Goal: Transaction & Acquisition: Purchase product/service

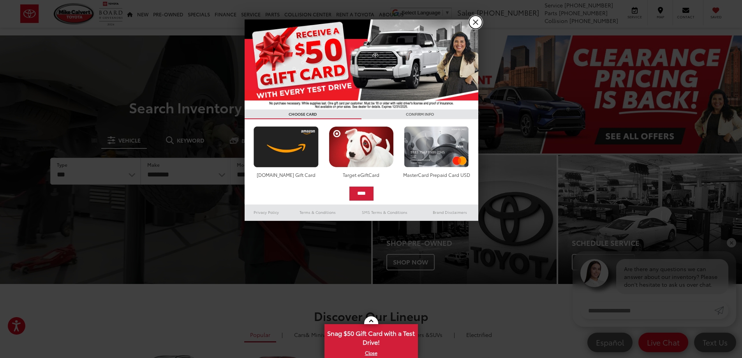
click at [472, 24] on link "X" at bounding box center [475, 22] width 13 height 13
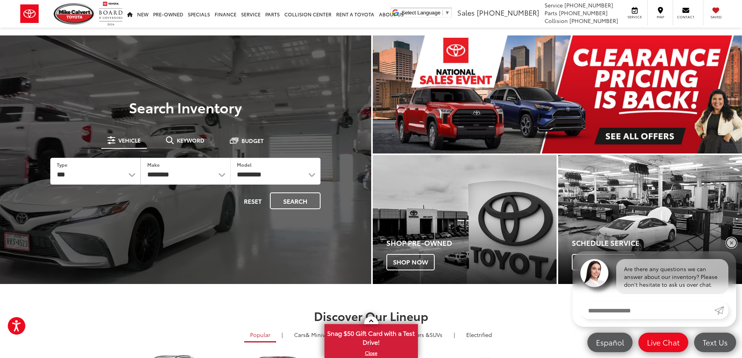
click at [731, 239] on link "✕" at bounding box center [731, 242] width 9 height 9
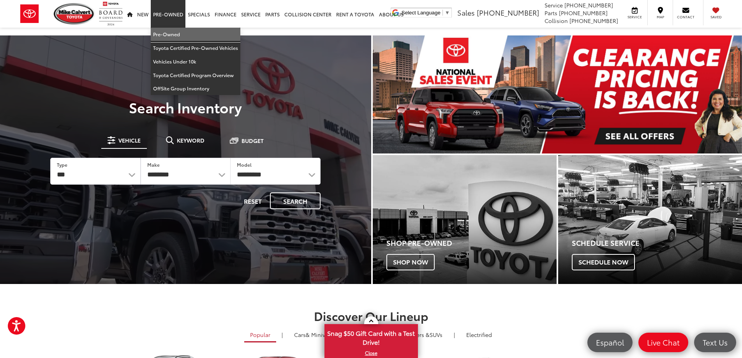
click at [166, 30] on link "Pre-Owned" at bounding box center [196, 35] width 90 height 14
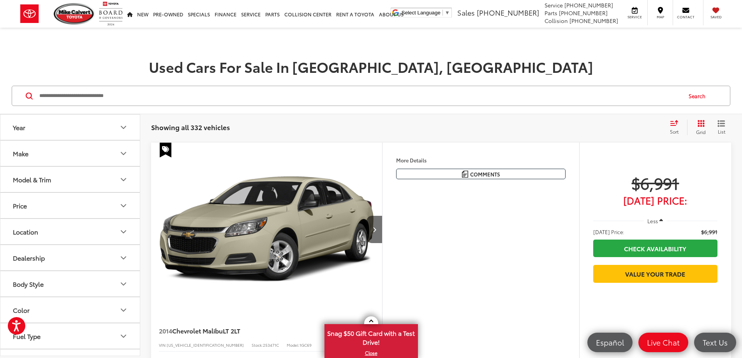
click at [109, 95] on input "Search by Make, Model, or Keyword" at bounding box center [360, 95] width 642 height 19
paste input "*******"
type input "*******"
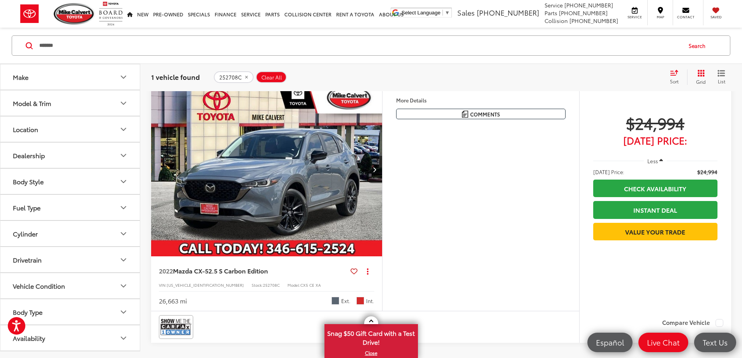
scroll to position [78, 0]
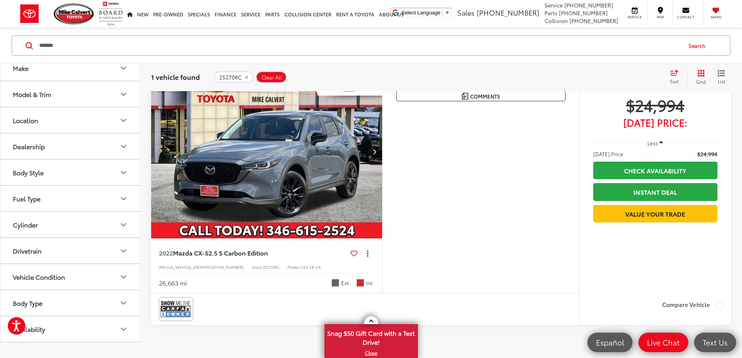
click at [236, 221] on img "2022 Mazda Mazda CX-5 2.5 S Carbon Edition 0" at bounding box center [267, 152] width 232 height 174
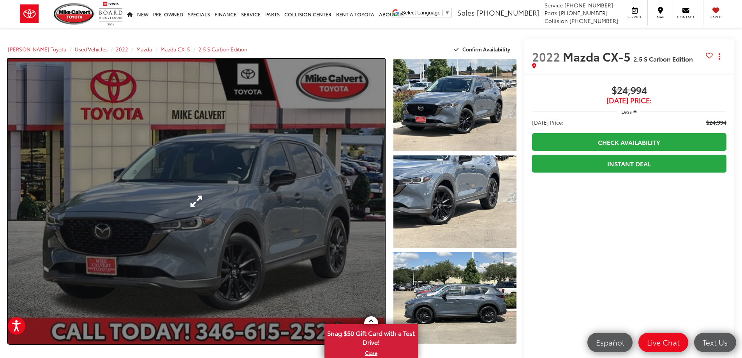
click at [237, 199] on link "Expand Photo 0" at bounding box center [196, 201] width 377 height 285
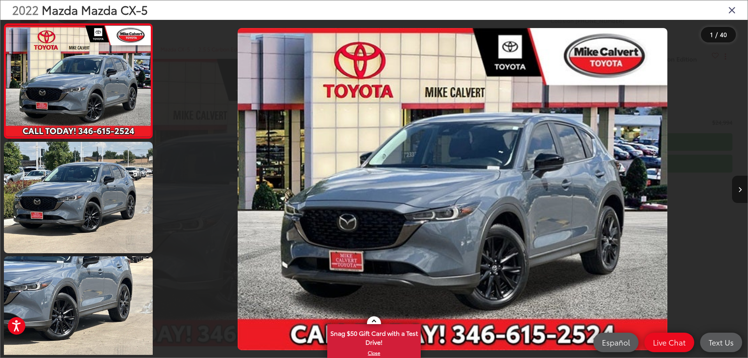
click at [741, 186] on button "Next image" at bounding box center [740, 189] width 16 height 27
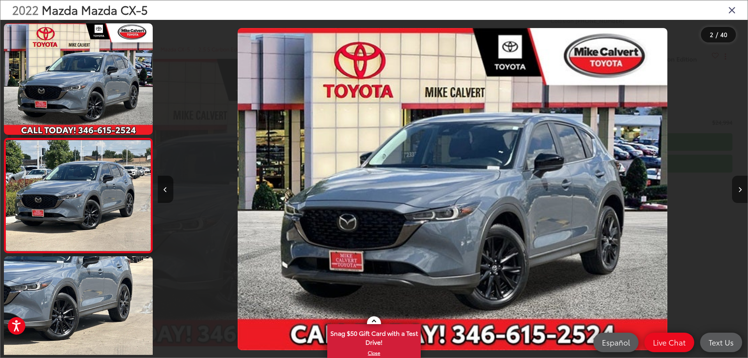
scroll to position [29, 0]
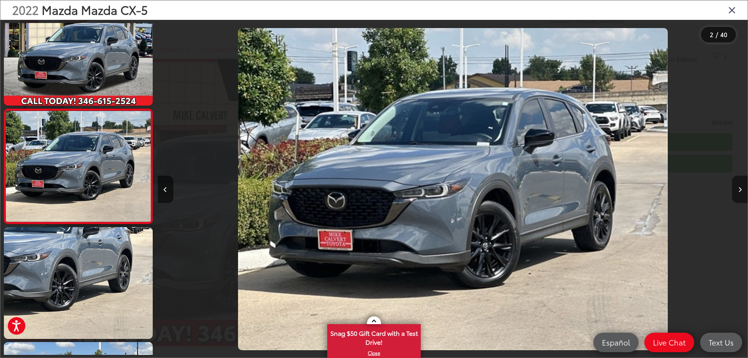
click at [741, 186] on button "Next image" at bounding box center [740, 189] width 16 height 27
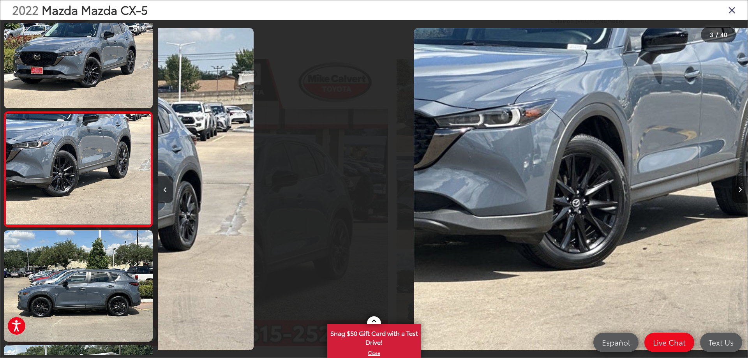
scroll to position [144, 0]
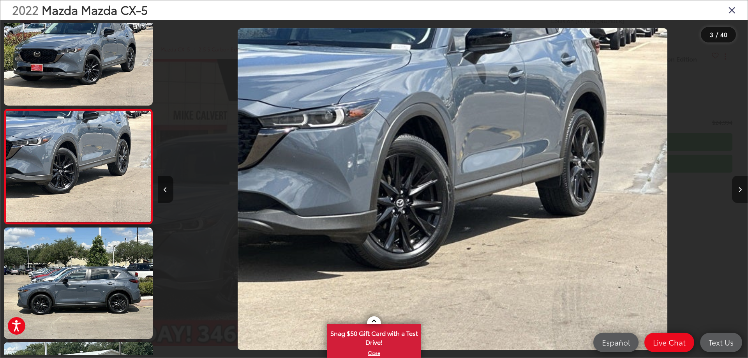
click at [741, 186] on button "Next image" at bounding box center [740, 189] width 16 height 27
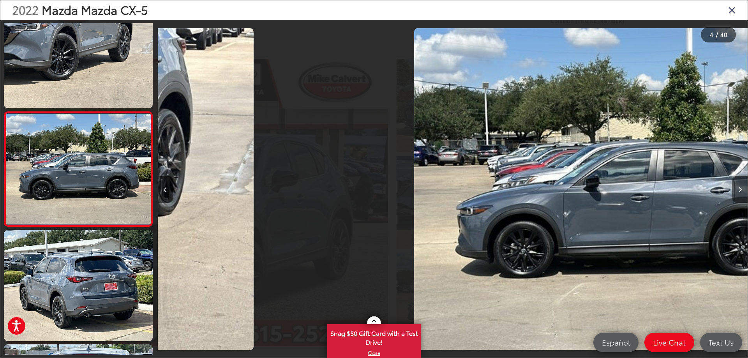
scroll to position [259, 0]
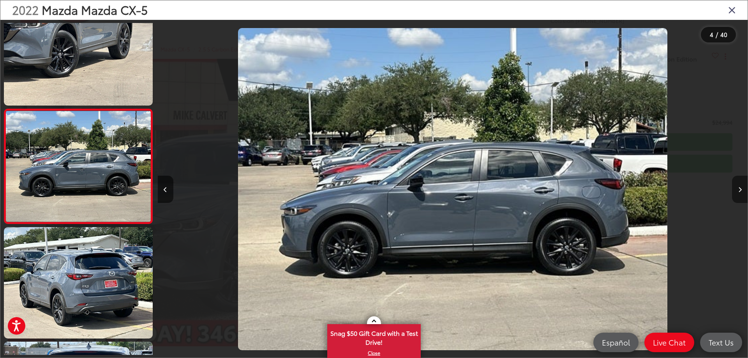
click at [741, 186] on button "Next image" at bounding box center [740, 189] width 16 height 27
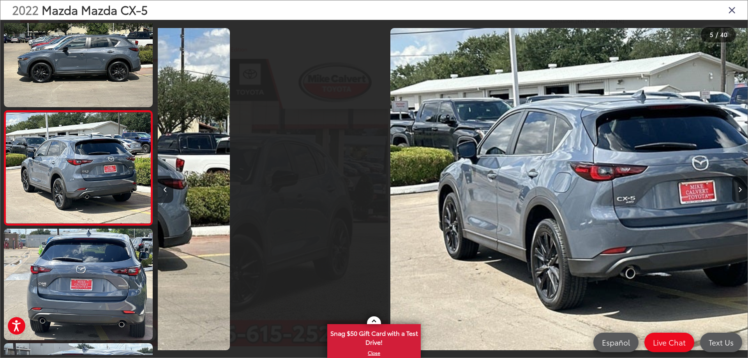
scroll to position [373, 0]
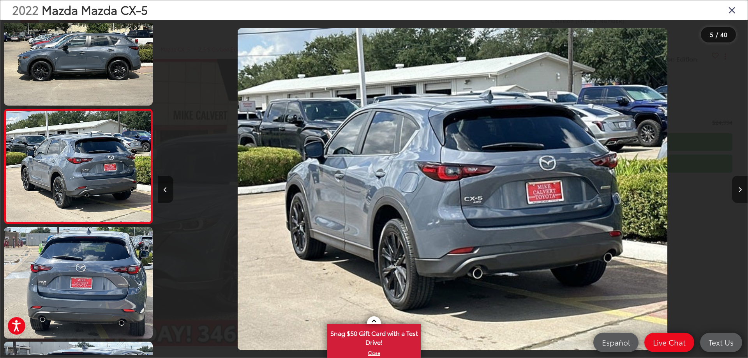
click at [741, 186] on button "Next image" at bounding box center [740, 189] width 16 height 27
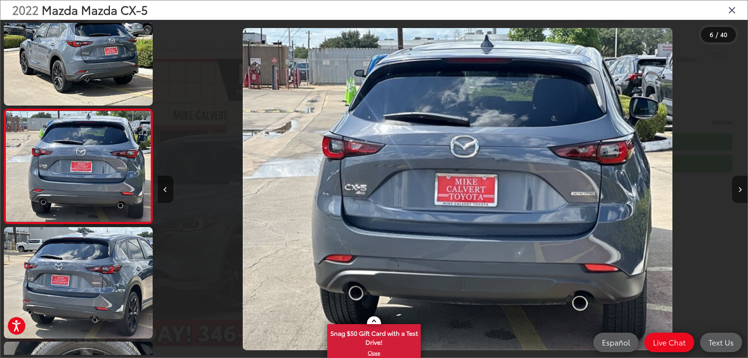
scroll to position [0, 2948]
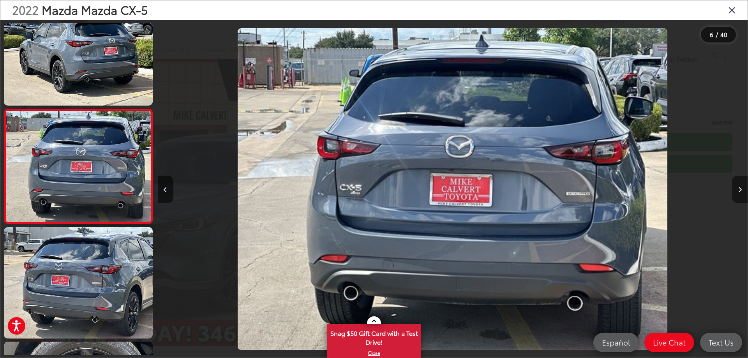
click at [741, 186] on button "Next image" at bounding box center [740, 189] width 16 height 27
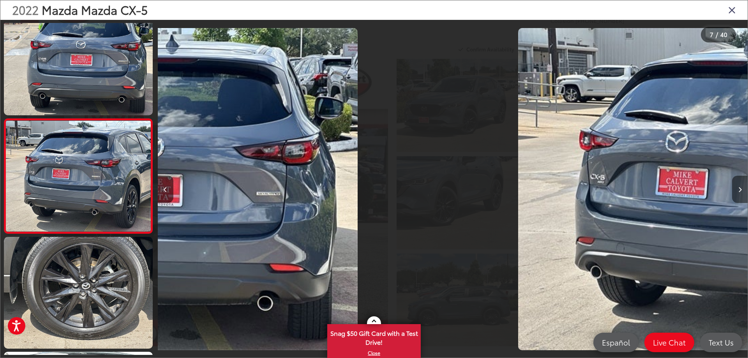
scroll to position [602, 0]
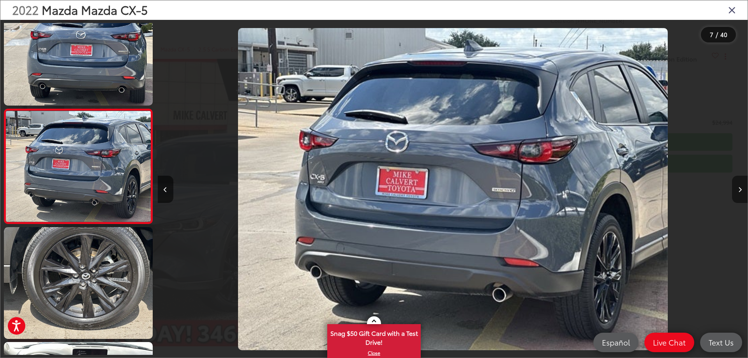
click at [741, 186] on button "Next image" at bounding box center [740, 189] width 16 height 27
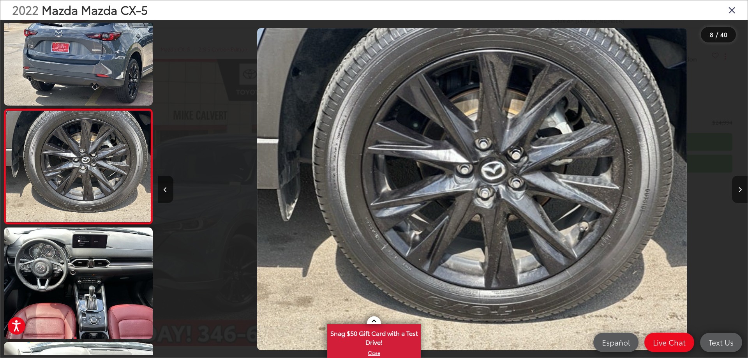
scroll to position [0, 4128]
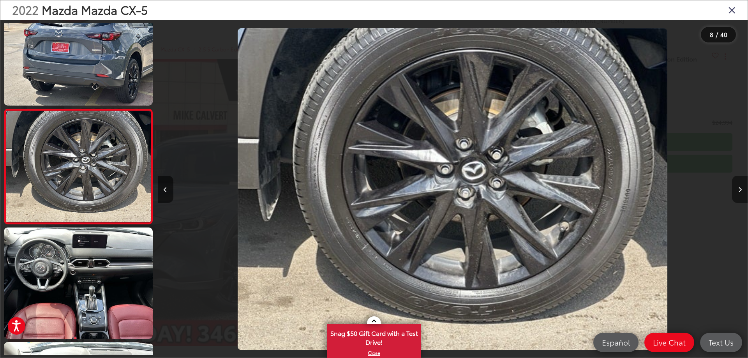
click at [741, 186] on button "Next image" at bounding box center [740, 189] width 16 height 27
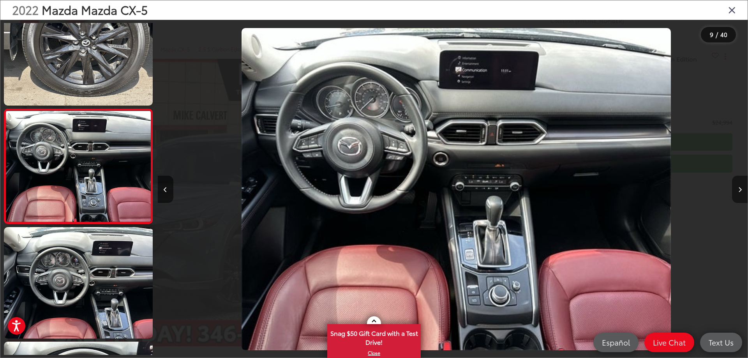
scroll to position [0, 4717]
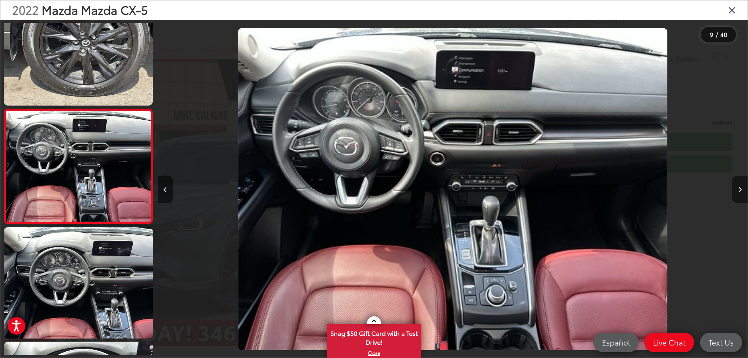
click at [741, 186] on button "Next image" at bounding box center [740, 189] width 16 height 27
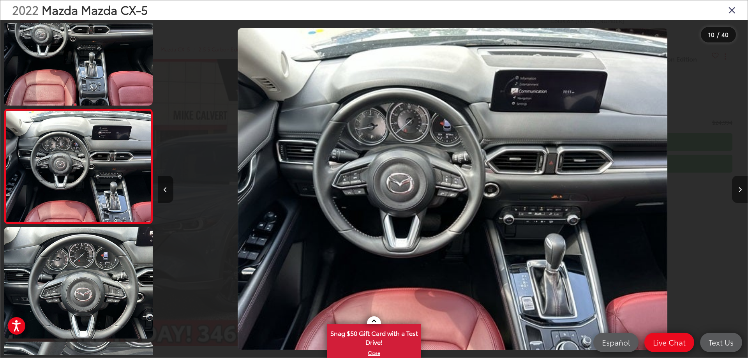
click at [741, 186] on button "Next image" at bounding box center [740, 189] width 16 height 27
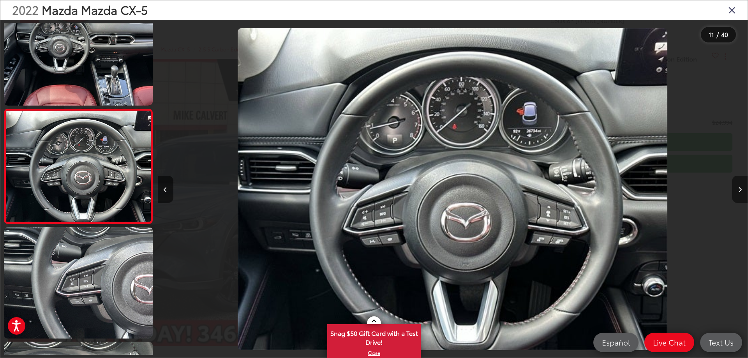
click at [741, 186] on button "Next image" at bounding box center [740, 189] width 16 height 27
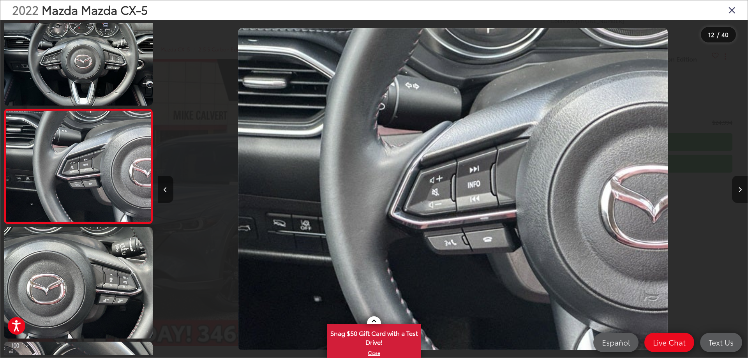
click at [741, 186] on button "Next image" at bounding box center [740, 189] width 16 height 27
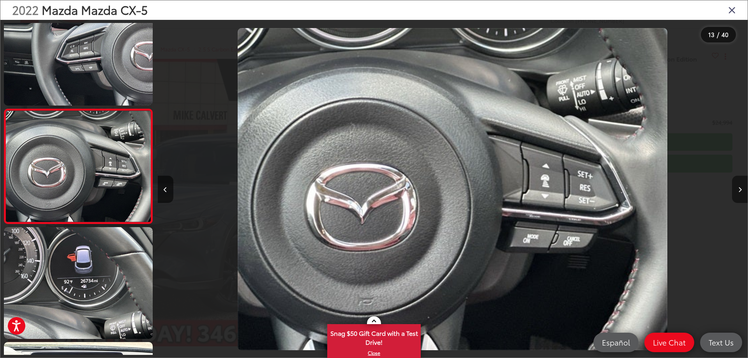
click at [741, 186] on button "Next image" at bounding box center [740, 189] width 16 height 27
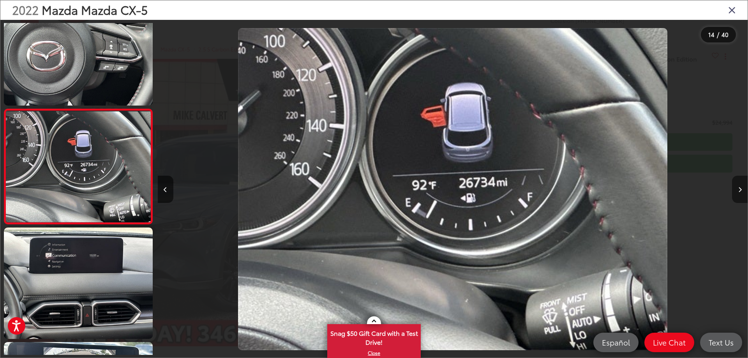
click at [741, 186] on button "Next image" at bounding box center [740, 189] width 16 height 27
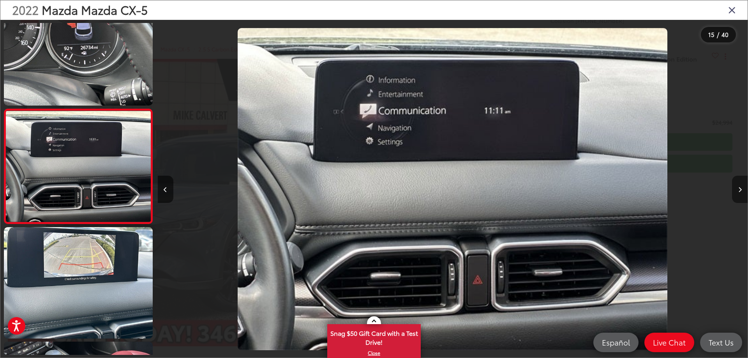
click at [741, 186] on button "Next image" at bounding box center [740, 189] width 16 height 27
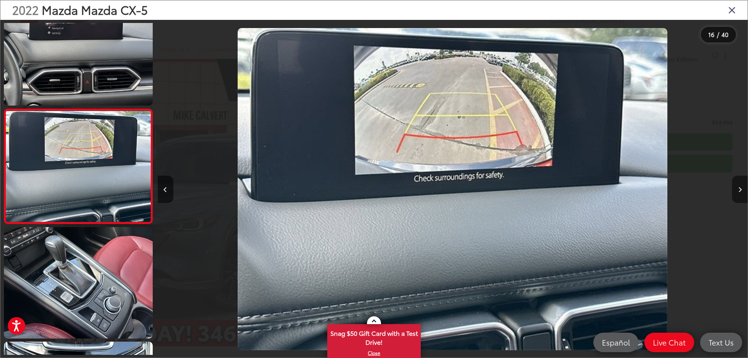
click at [736, 187] on button "Next image" at bounding box center [740, 189] width 16 height 27
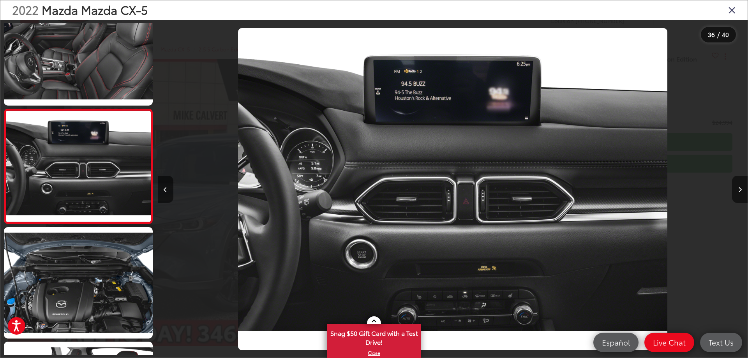
click at [730, 13] on icon "Close gallery" at bounding box center [732, 10] width 8 height 10
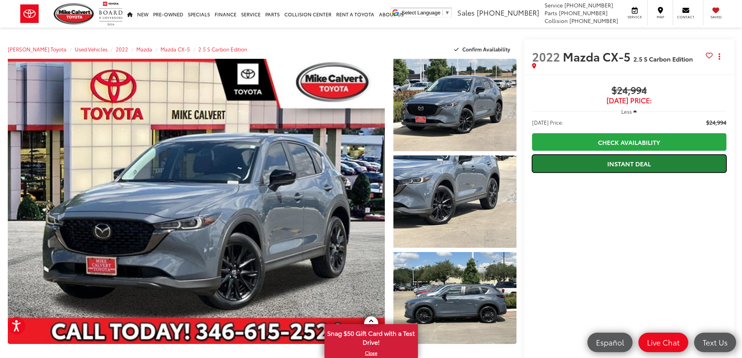
click at [630, 169] on link "Instant Deal" at bounding box center [629, 164] width 194 height 18
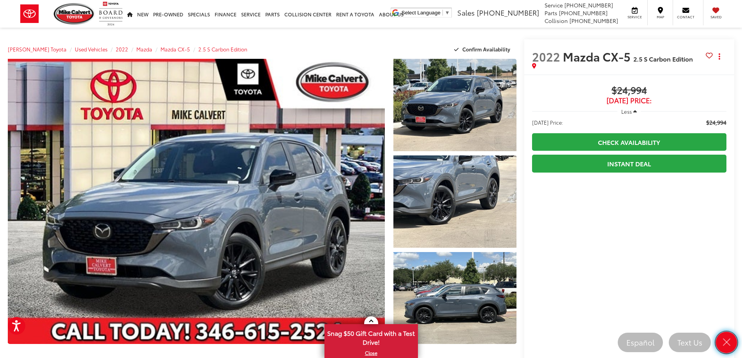
click at [725, 345] on icon "Close" at bounding box center [726, 342] width 11 height 11
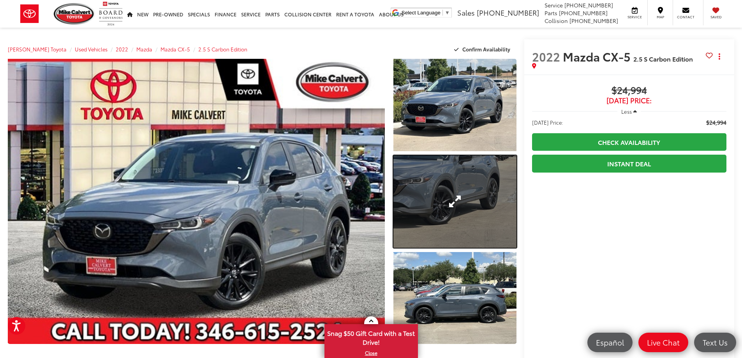
click at [480, 207] on link "Expand Photo 2" at bounding box center [454, 201] width 123 height 92
